Goal: Task Accomplishment & Management: Manage account settings

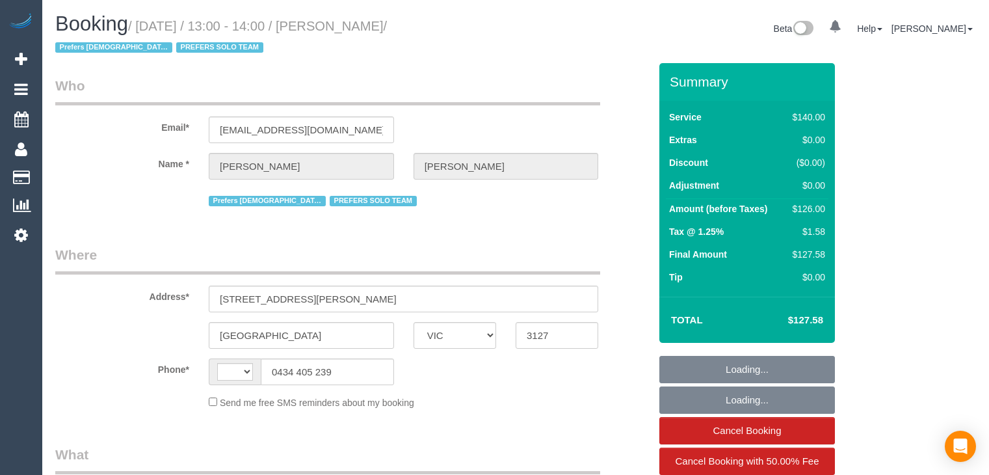
select select "VIC"
select select "string:AU"
select select "object:550"
select select "string:stripe-pm_1RJibq2GScqysDRVP1k7kopt"
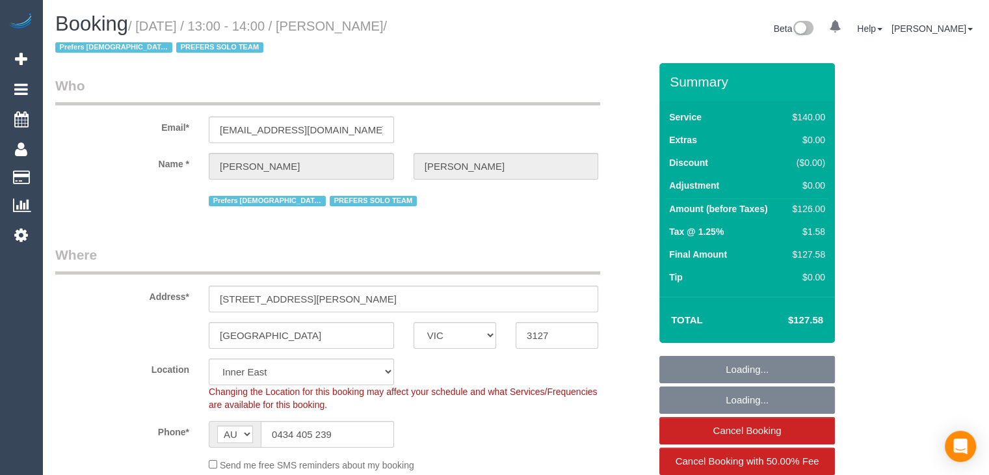
select select "object:927"
select select "number:28"
select select "number:14"
select select "number:19"
select select "number:25"
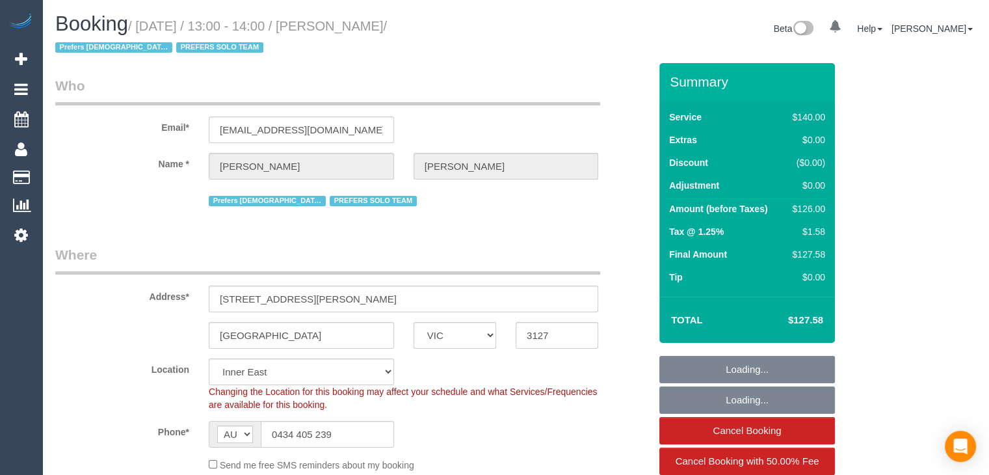
select select "number:35"
select select "number:11"
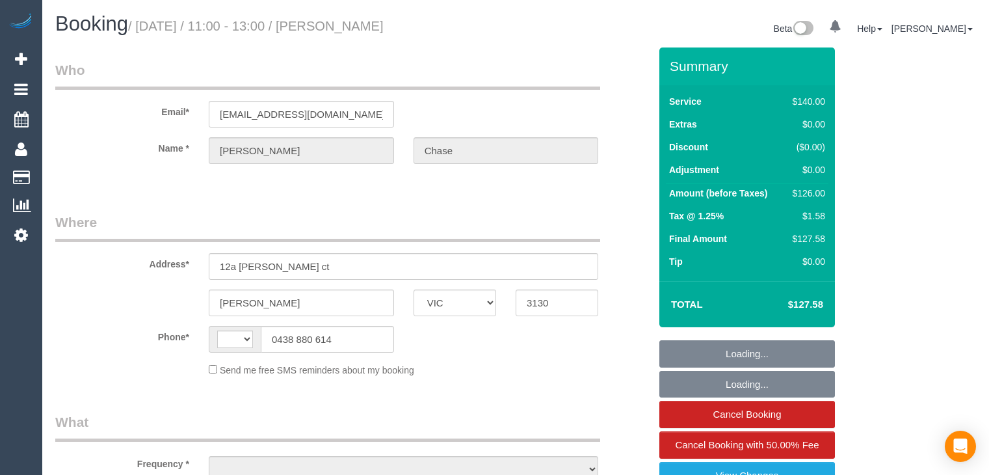
select select "VIC"
select select "string:AU"
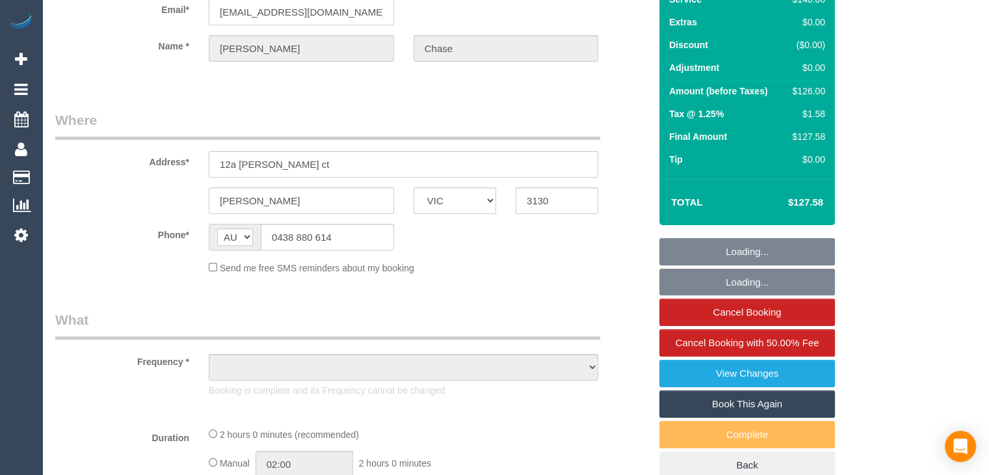
select select "string:stripe-pm_1Rsx3G2GScqysDRVdLF9GoaL"
select select "number:30"
select select "number:14"
select select "number:19"
select select "number:22"
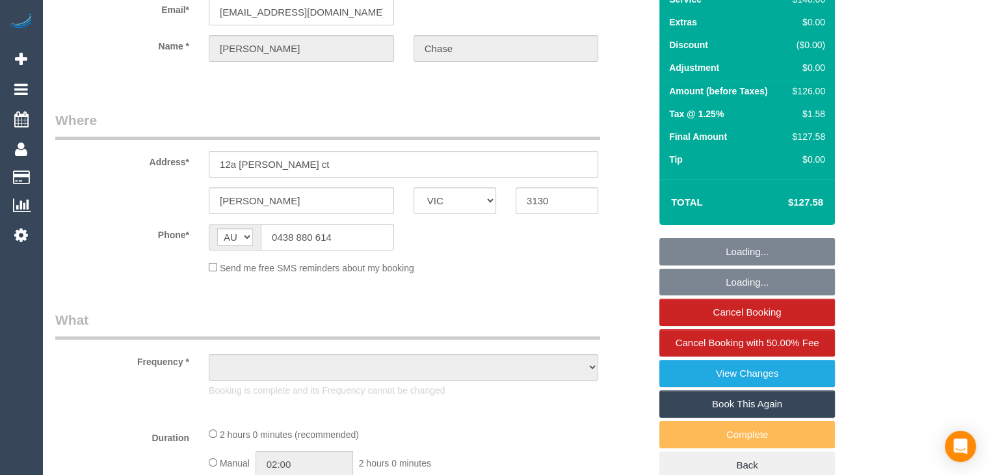
select select "number:34"
select select "number:12"
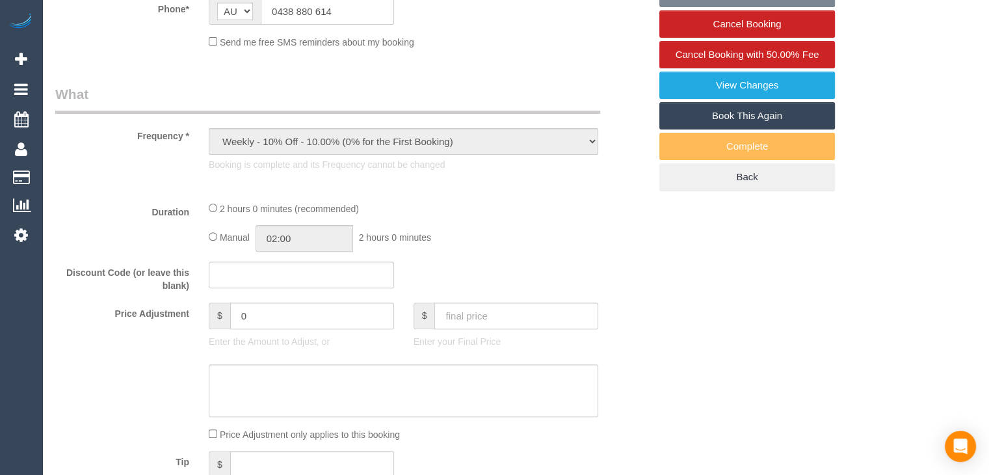
select select "object:1143"
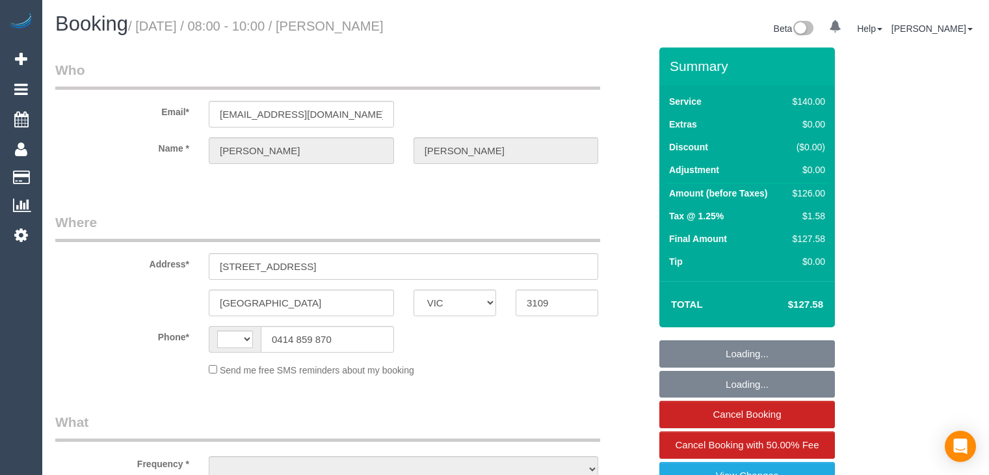
select select "VIC"
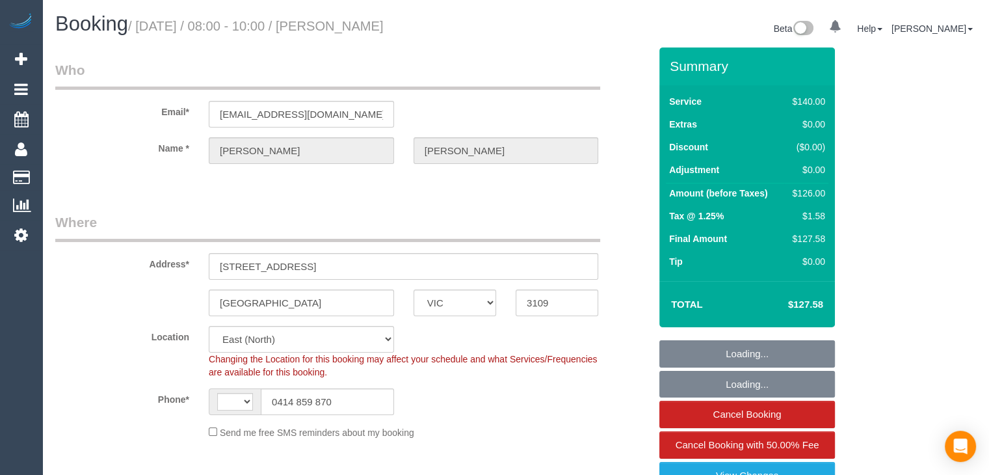
select select "string:stripe-pm_1Ri2sY2GScqysDRVIMU1cl5l"
select select "string:AU"
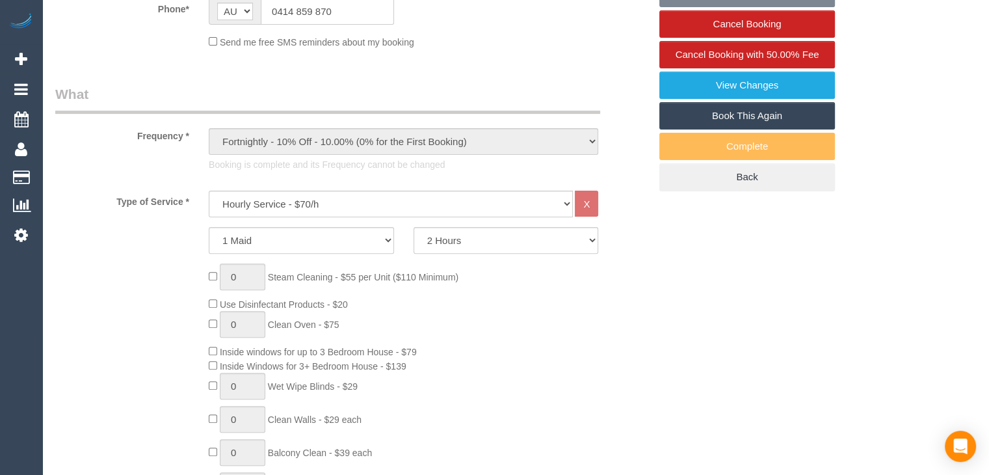
select select "object:1236"
select select "number:29"
select select "number:14"
select select "number:19"
select select "number:22"
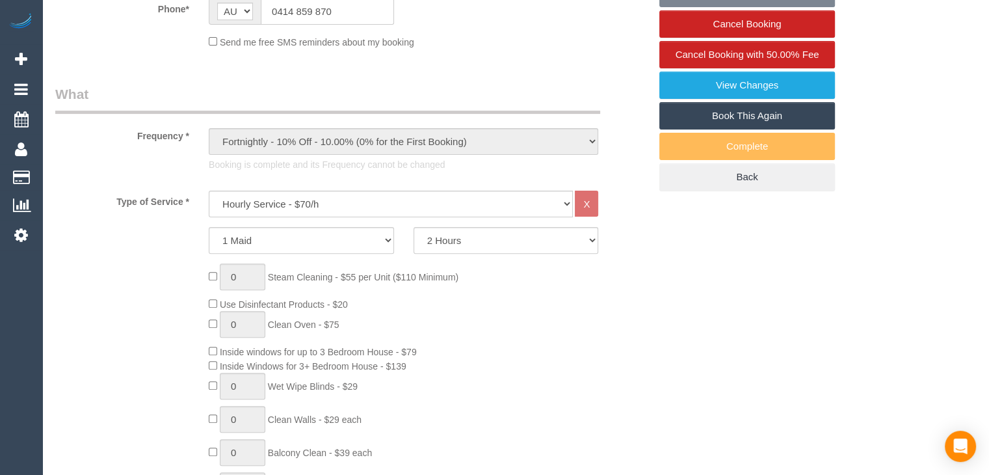
select select "number:26"
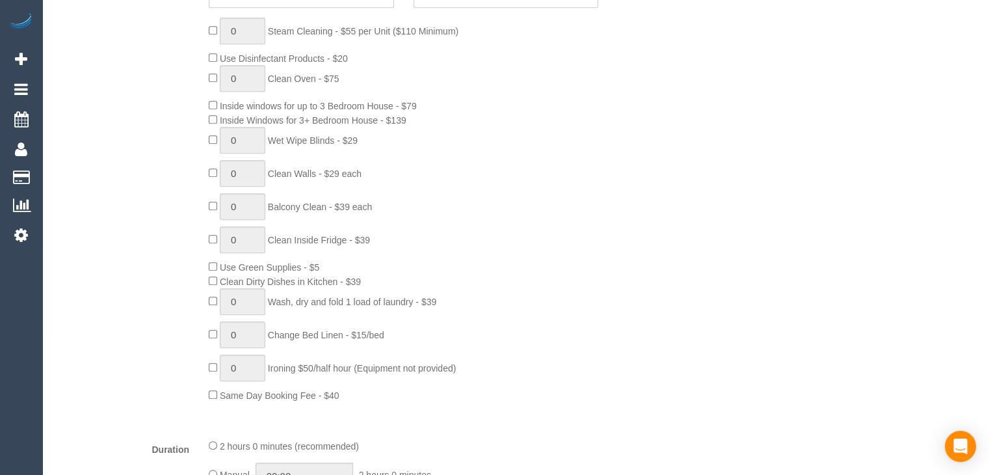
scroll to position [650, 0]
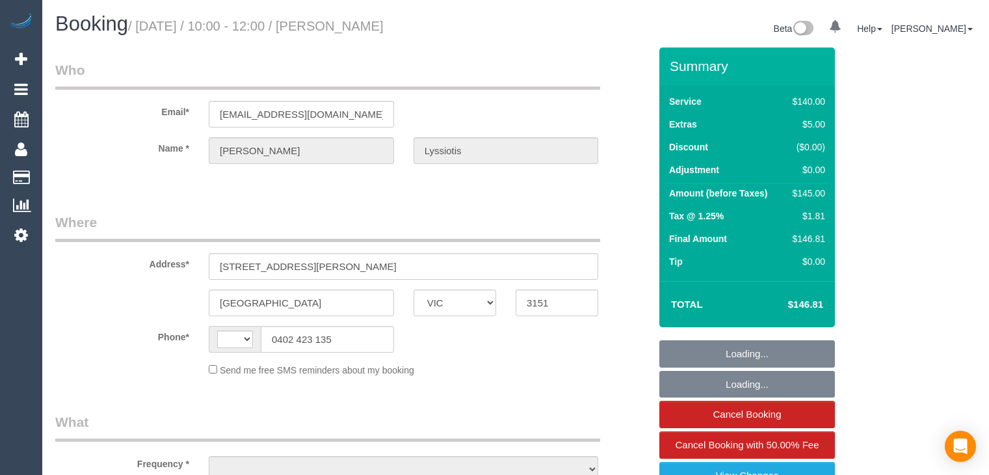
select select "VIC"
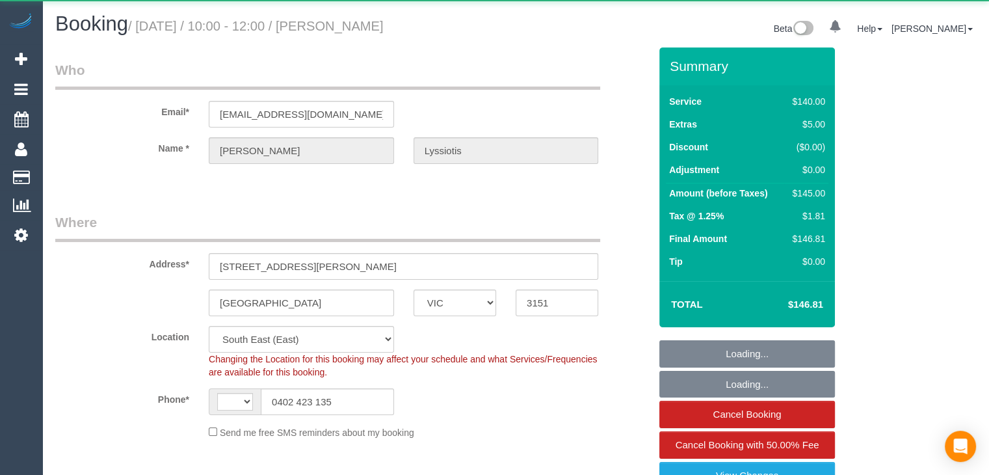
select select "string:stripe-pm_1RxGCT2GScqysDRV8yjdBuY7"
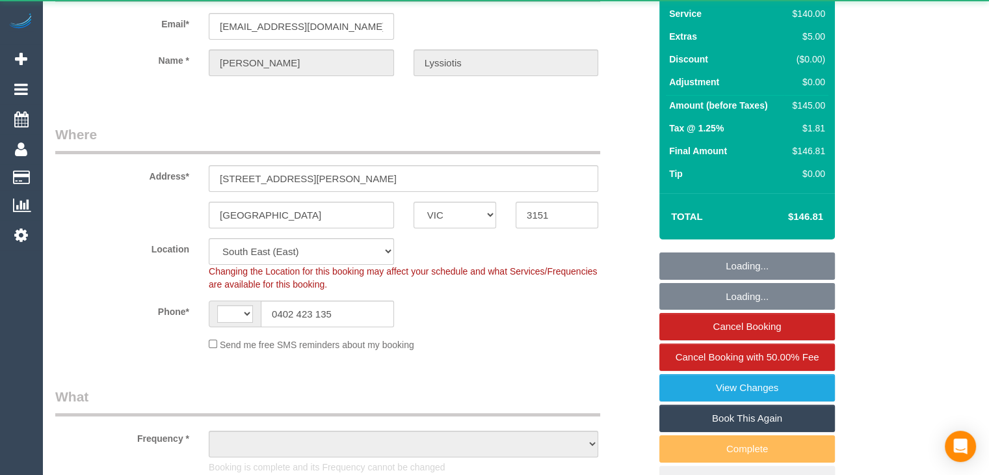
select select "string:AU"
select select "object:578"
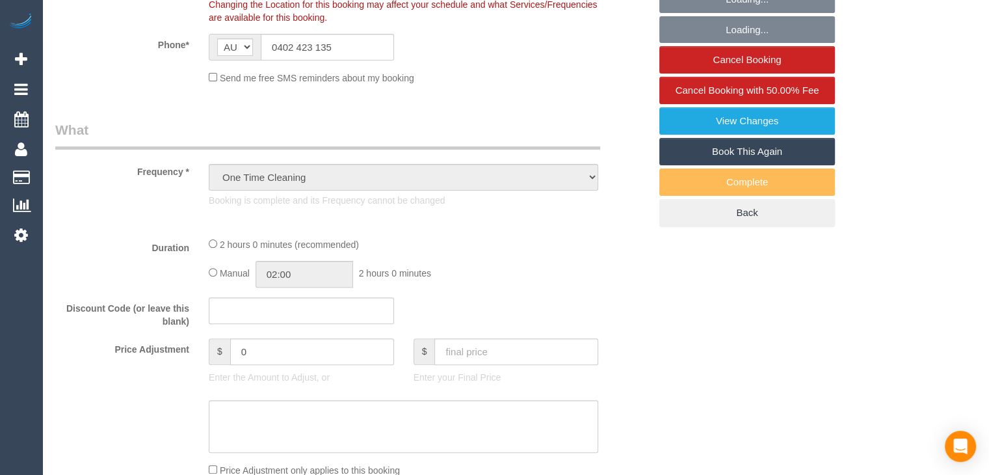
select select "spot1"
select select "number:29"
select select "number:14"
select select "number:19"
select select "number:22"
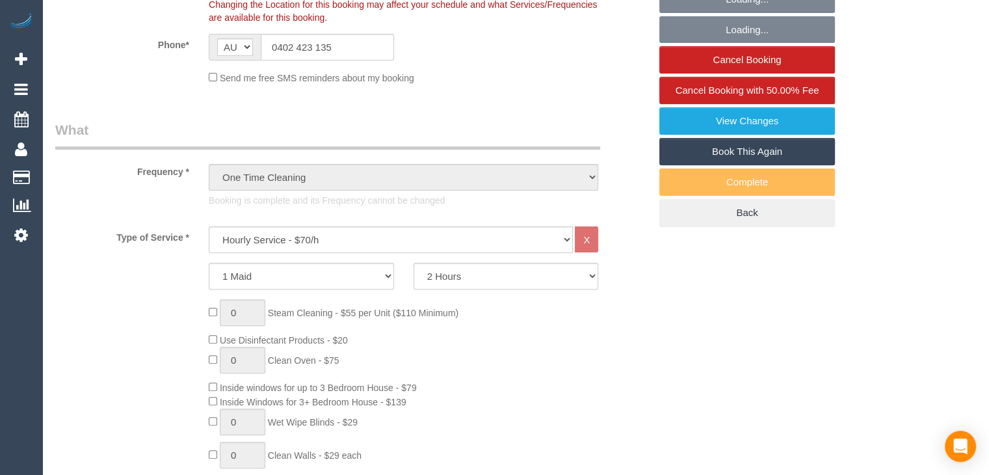
select select "object:1242"
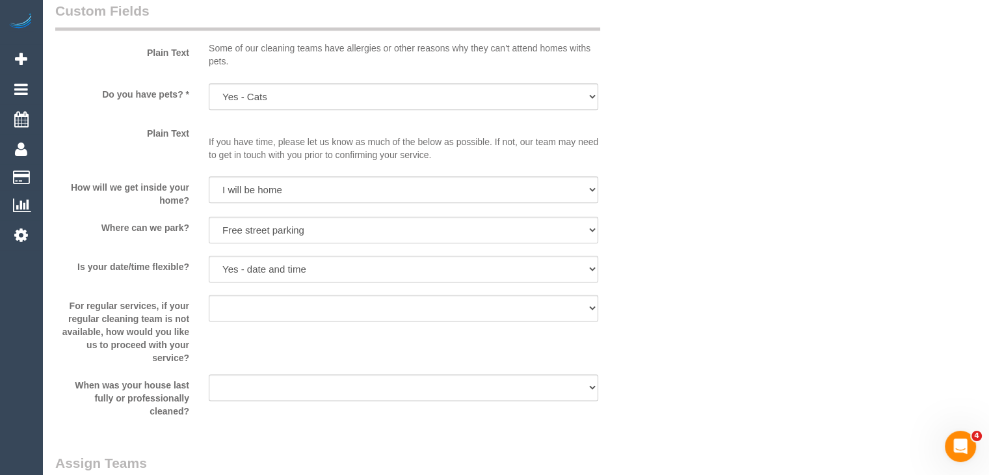
scroll to position [1755, 0]
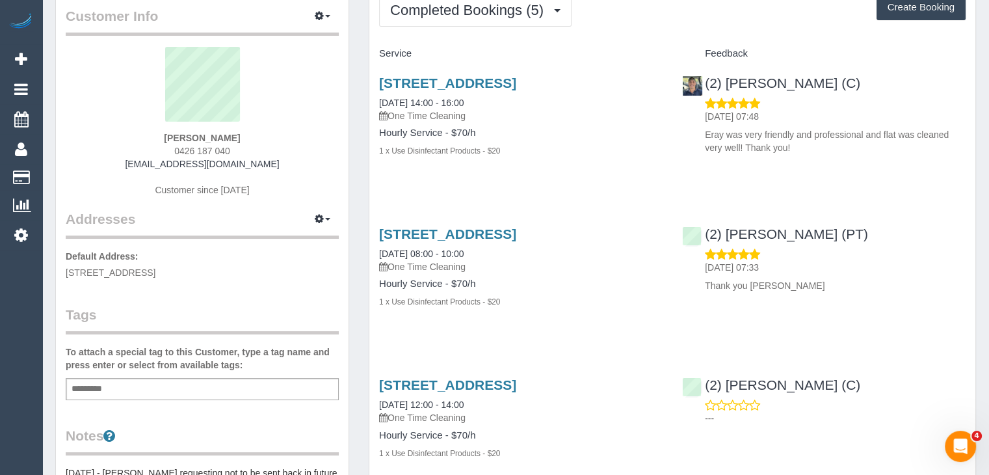
scroll to position [65, 0]
click at [437, 85] on link "101 Therry Street, 2201, Melbourne, VIC 3000" at bounding box center [447, 82] width 137 height 15
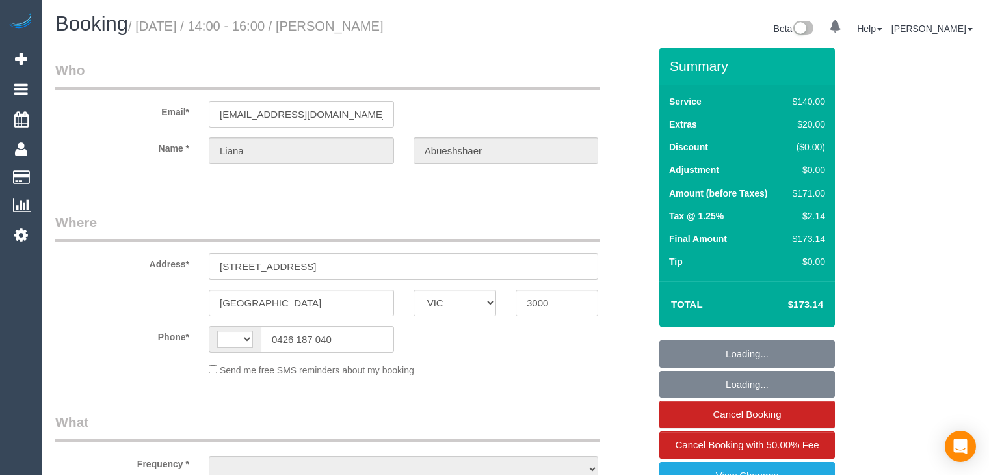
select select "VIC"
select select "object:290"
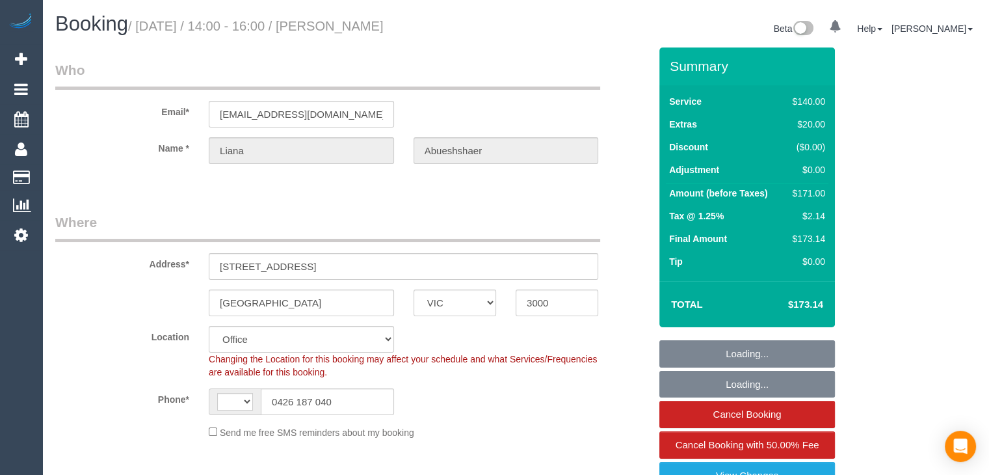
select select "string:AU"
select select "string:stripe-pm_1RbD6C2GScqysDRVs2h9GKut"
select select "number:28"
select select "number:14"
select select "number:19"
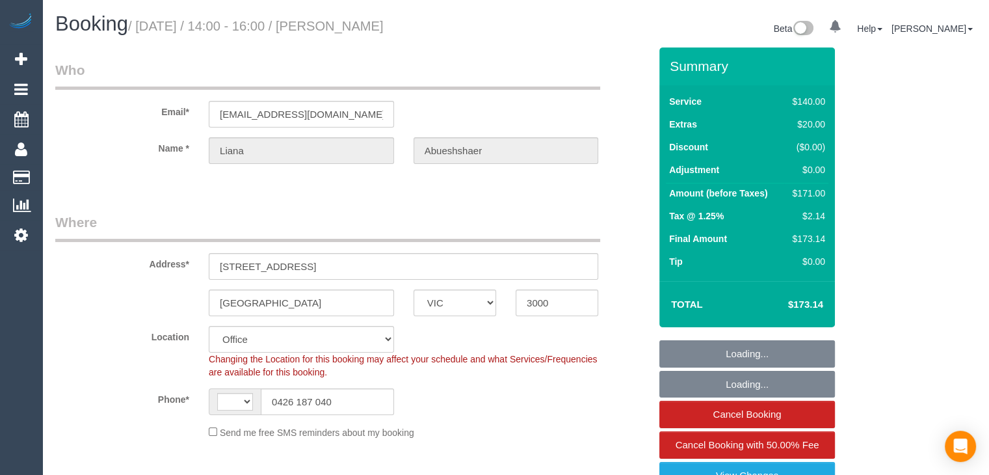
select select "number:25"
select select "number:33"
select select "number:12"
select select "object:2129"
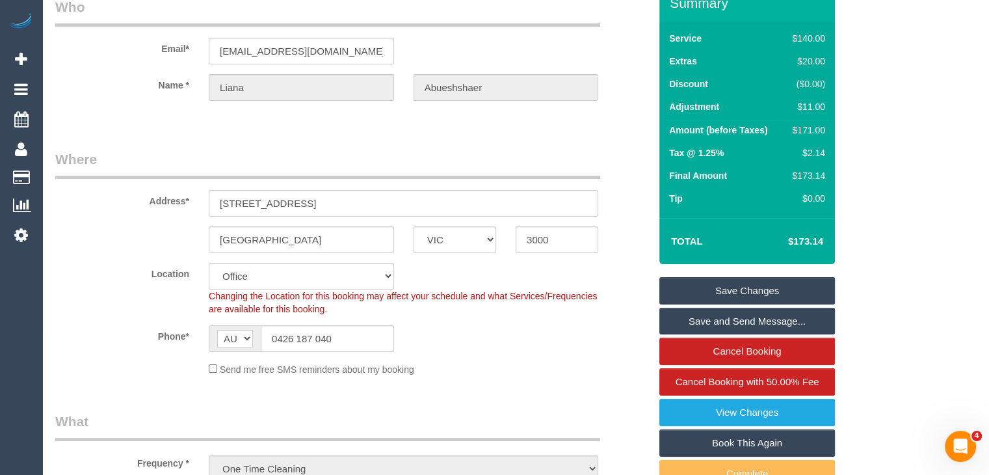
scroll to position [65, 0]
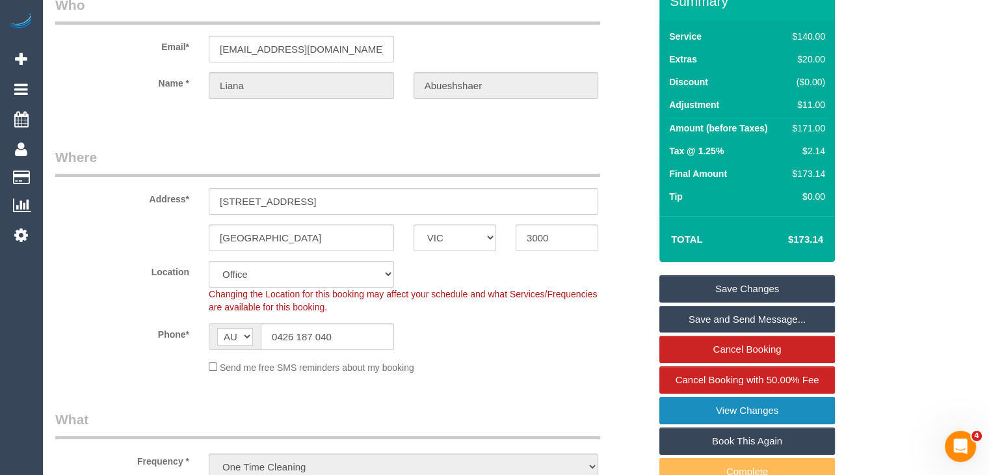
click at [733, 410] on link "View Changes" at bounding box center [747, 410] width 176 height 27
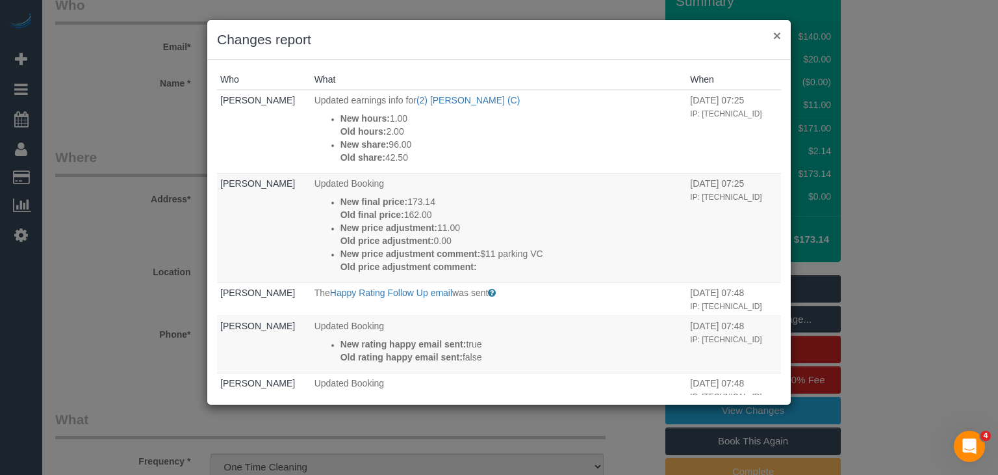
click at [779, 34] on button "×" at bounding box center [778, 36] width 8 height 14
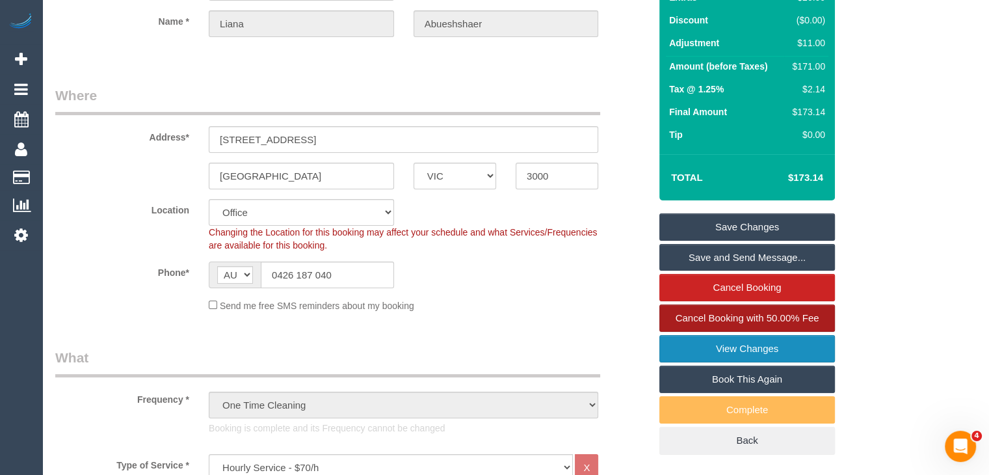
scroll to position [130, 0]
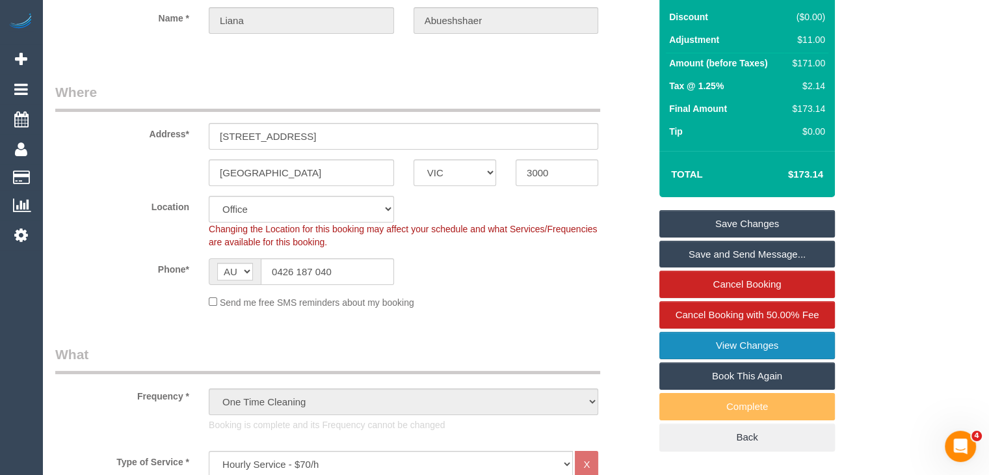
click at [740, 344] on link "View Changes" at bounding box center [747, 345] width 176 height 27
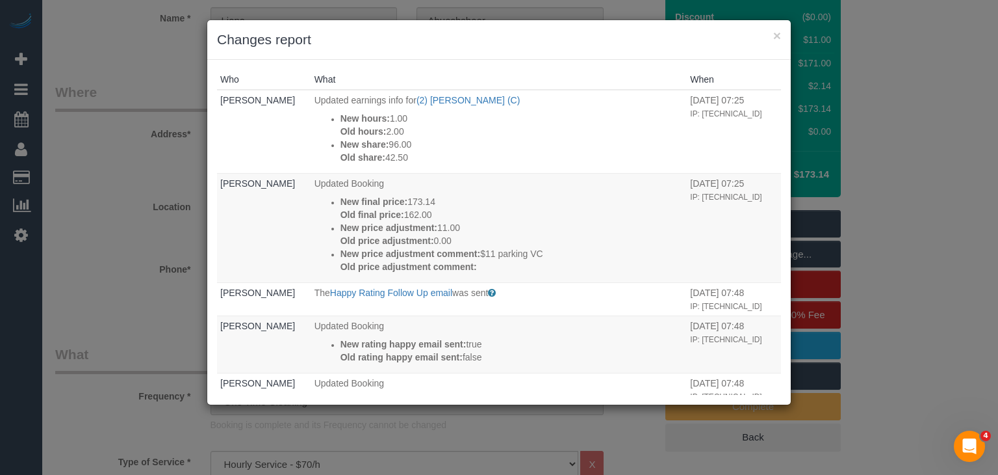
click at [772, 37] on h3 "Changes report" at bounding box center [499, 40] width 564 height 20
click at [779, 34] on button "×" at bounding box center [778, 36] width 8 height 14
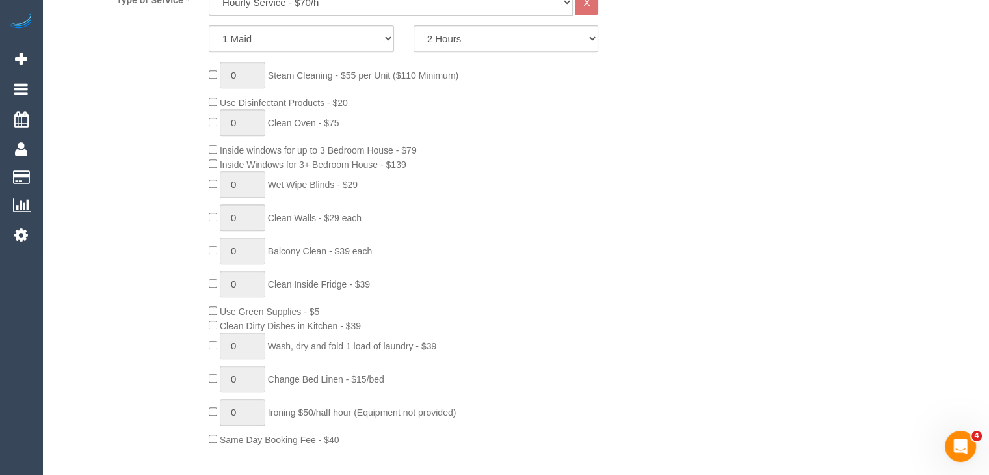
scroll to position [588, 0]
